Goal: Use online tool/utility: Utilize a website feature to perform a specific function

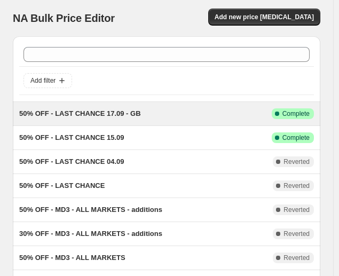
click at [69, 116] on span "50% OFF - LAST CHANCE 17.09 - GB" at bounding box center [80, 113] width 122 height 8
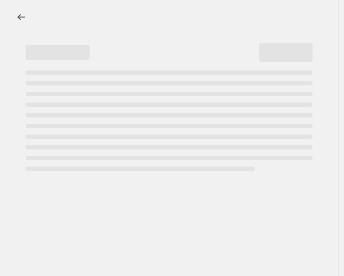
select select "percentage"
select select "collection"
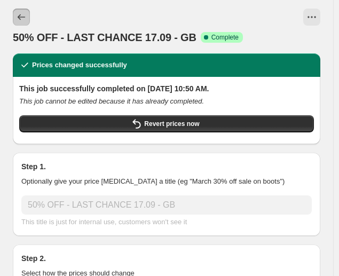
click at [21, 13] on icon "Price change jobs" at bounding box center [21, 17] width 11 height 11
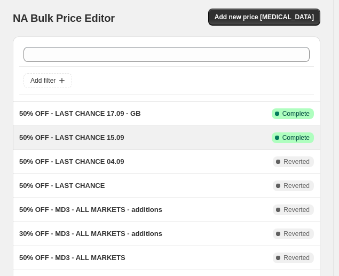
click at [100, 133] on span "50% OFF - LAST CHANCE 15.09" at bounding box center [71, 137] width 105 height 8
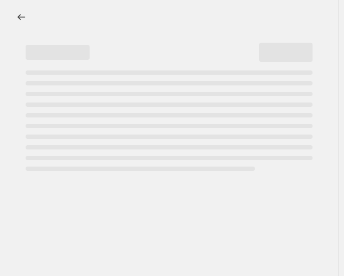
select select "percentage"
select select "collection"
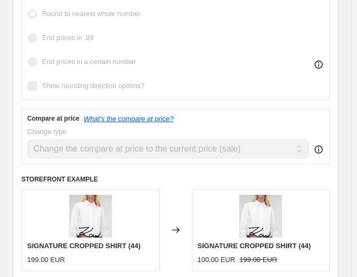
scroll to position [477, 0]
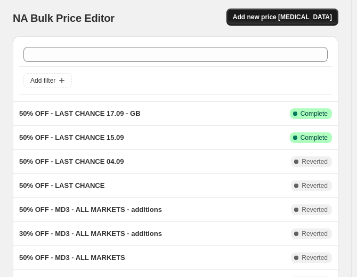
click at [301, 17] on span "Add new price [MEDICAL_DATA]" at bounding box center [282, 17] width 99 height 9
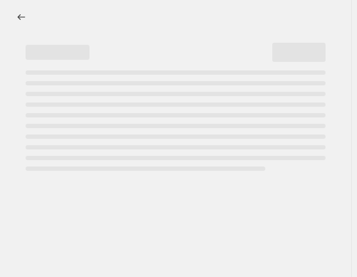
select select "percentage"
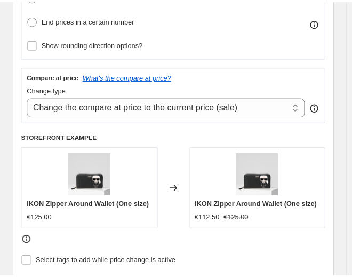
scroll to position [424, 0]
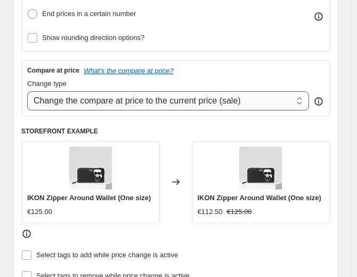
click at [138, 103] on select "Change the compare at price to the current price (sale) Change the compare at p…" at bounding box center [168, 100] width 282 height 19
click at [105, 100] on select "Change the compare at price to the current price (sale) Change the compare at p…" at bounding box center [168, 100] width 282 height 19
click at [222, 194] on span "IKON Zipper Around Wallet (One size)" at bounding box center [260, 198] width 124 height 8
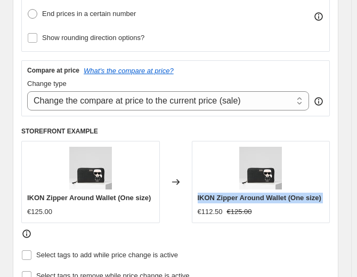
click at [222, 194] on span "IKON Zipper Around Wallet (One size)" at bounding box center [260, 198] width 124 height 8
copy span "IKON Zipper Around Wallet (One size)"
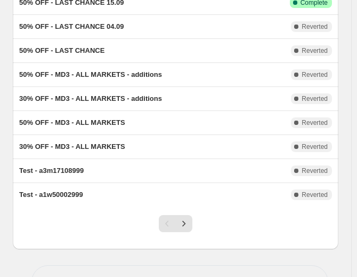
scroll to position [136, 0]
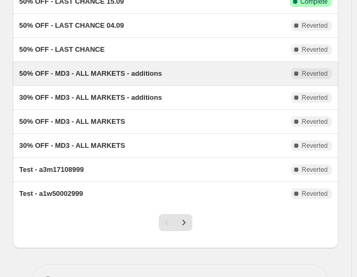
click at [149, 70] on span "50% OFF - MD3 - ALL MARKETS - additions" at bounding box center [90, 73] width 143 height 8
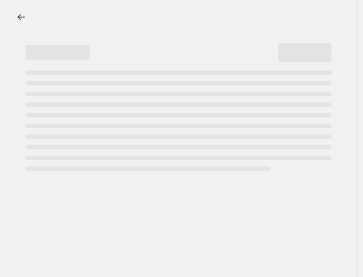
select select "percentage"
select select "collection"
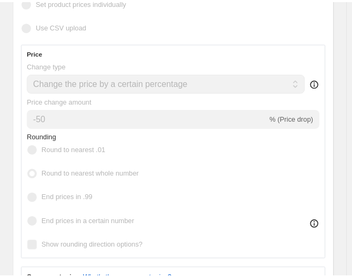
scroll to position [343, 0]
